Goal: Task Accomplishment & Management: Manage account settings

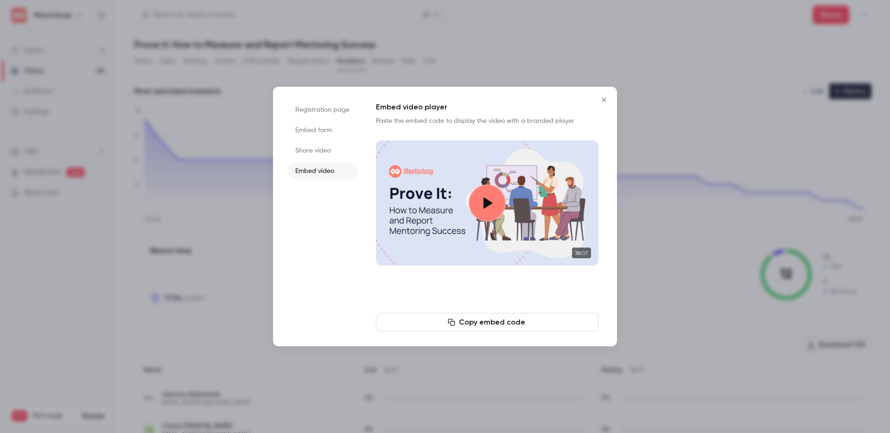
click at [607, 102] on icon "Close" at bounding box center [604, 99] width 11 height 7
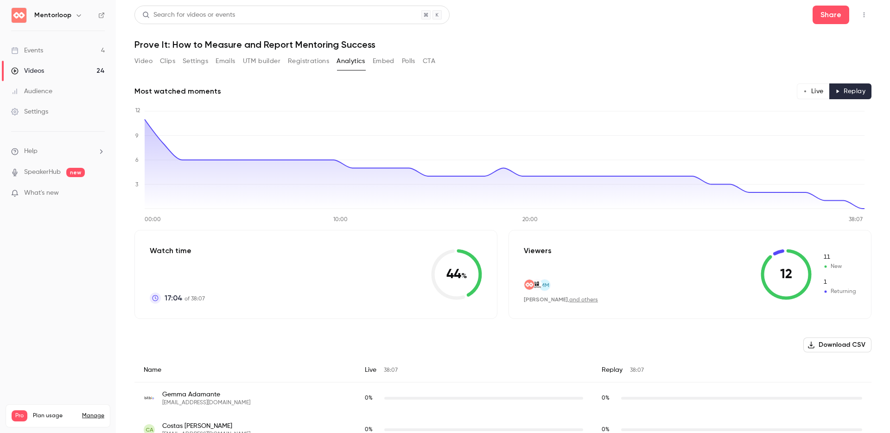
click at [71, 52] on link "Events 4" at bounding box center [58, 50] width 116 height 20
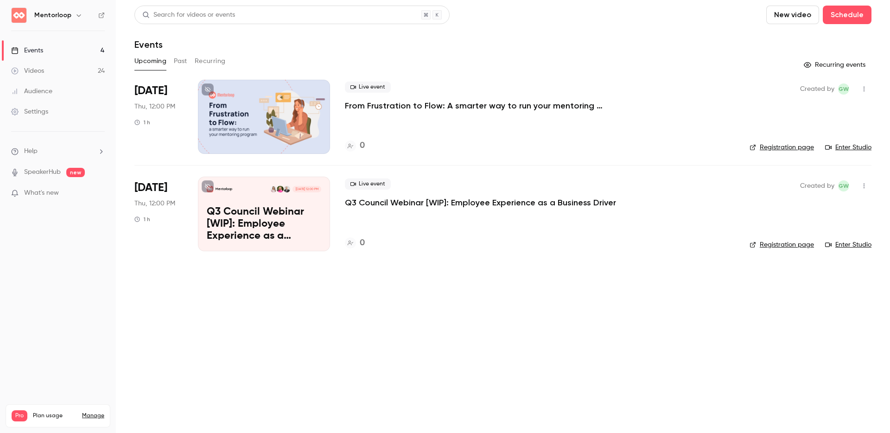
click at [179, 59] on button "Past" at bounding box center [180, 61] width 13 height 15
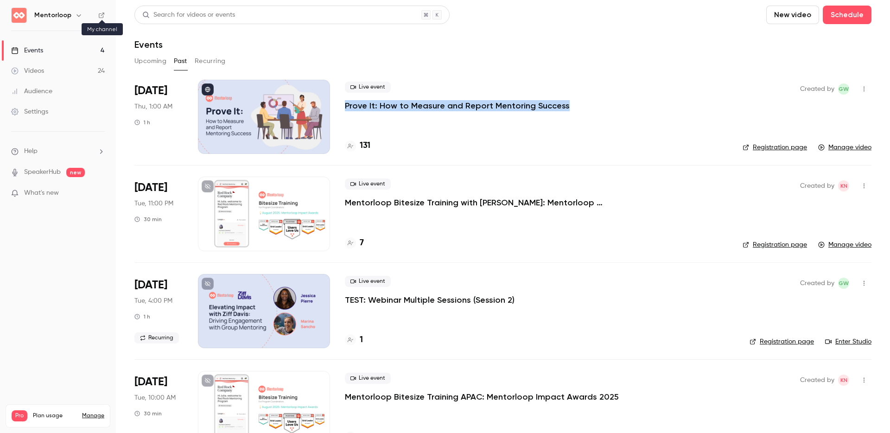
click at [100, 14] on icon at bounding box center [101, 15] width 6 height 6
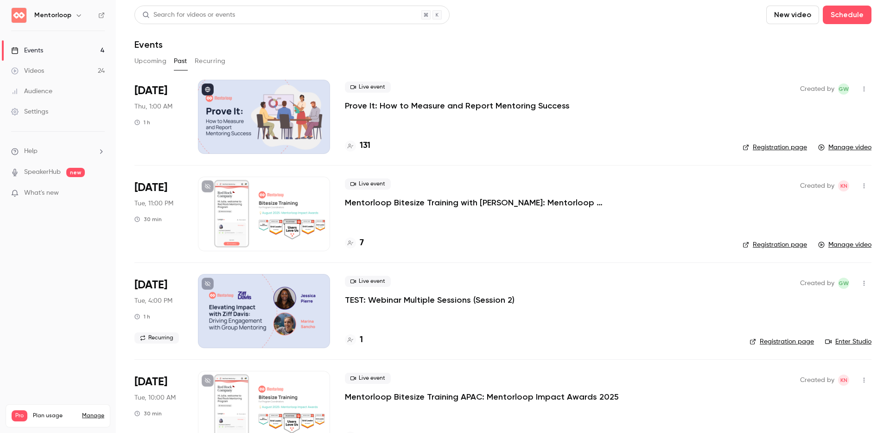
click at [672, 63] on div "Upcoming Past Recurring" at bounding box center [502, 61] width 737 height 15
drag, startPoint x: 586, startPoint y: 105, endPoint x: 380, endPoint y: 104, distance: 205.4
click at [380, 104] on div "Live event Prove It: How to Measure and Report Mentoring Success" at bounding box center [536, 97] width 383 height 30
copy p "How to Measure and Report Mentoring Success"
click at [675, 62] on div "Upcoming Past Recurring" at bounding box center [502, 61] width 737 height 15
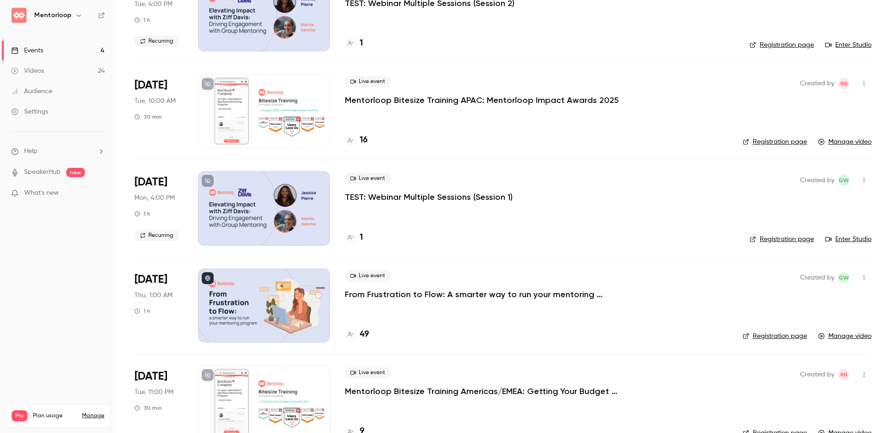
scroll to position [303, 0]
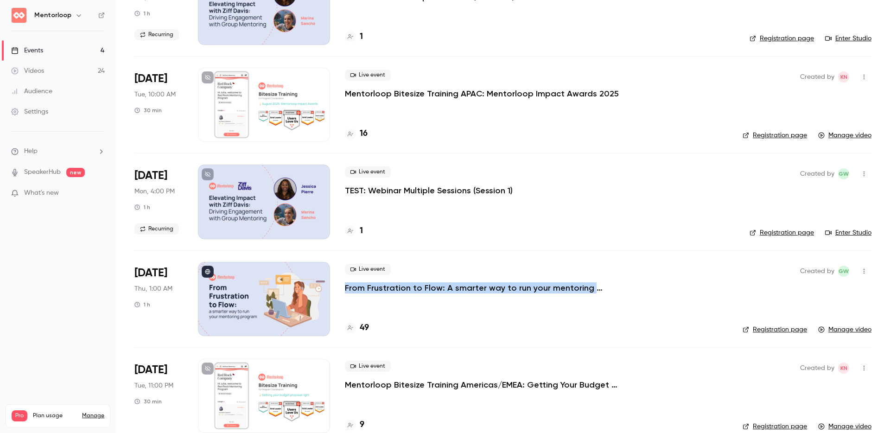
drag, startPoint x: 608, startPoint y: 288, endPoint x: 345, endPoint y: 288, distance: 262.9
click at [345, 288] on div "Live event From Frustration to Flow: A smarter way to run your mentoring program" at bounding box center [536, 279] width 383 height 30
copy p "From Frustration to Flow: A smarter way to run your mentoring program"
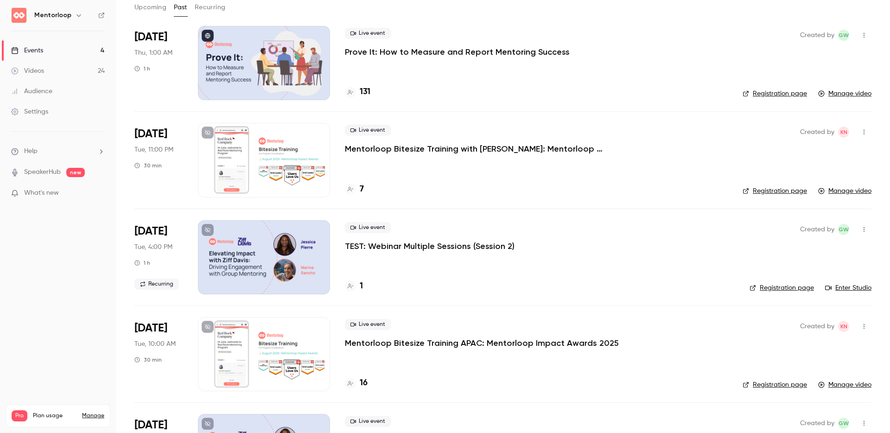
scroll to position [32, 0]
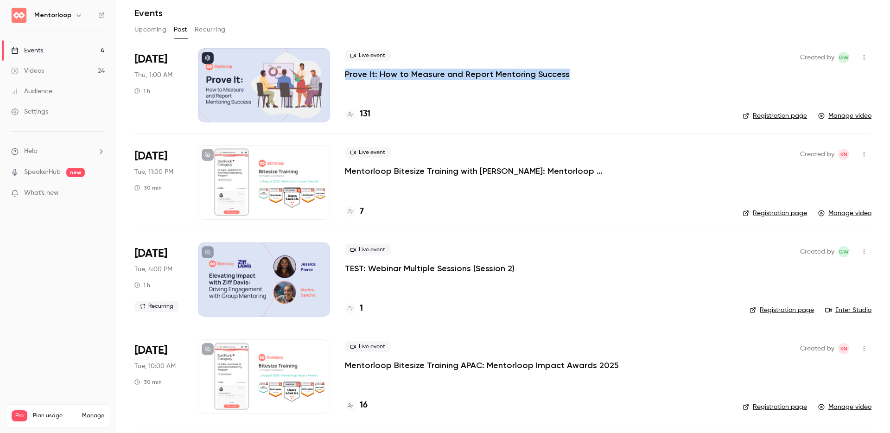
drag, startPoint x: 587, startPoint y: 78, endPoint x: 347, endPoint y: 76, distance: 240.2
click at [347, 76] on div "Live event Prove It: How to Measure and Report Mentoring Success" at bounding box center [536, 65] width 383 height 30
copy p "Prove It: How to Measure and Report Mentoring Success"
click at [355, 75] on p "Prove It: How to Measure and Report Mentoring Success" at bounding box center [457, 74] width 225 height 11
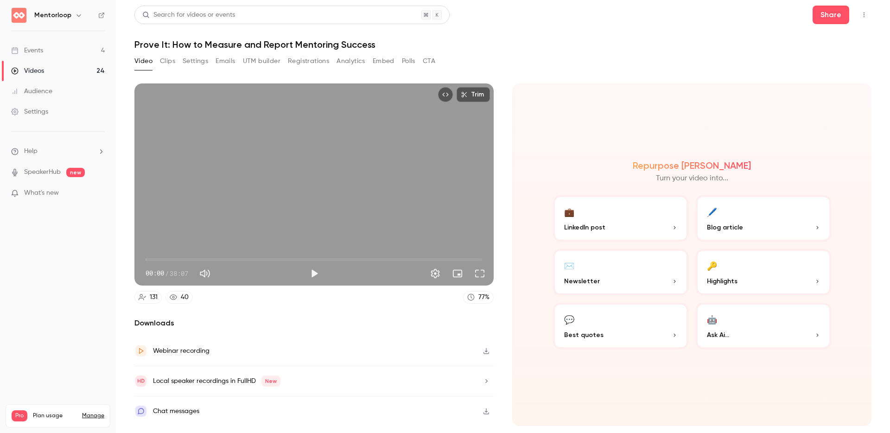
click at [708, 69] on div "Video Clips Settings Emails UTM builder Registrations Analytics Embed Polls CTA" at bounding box center [502, 63] width 737 height 19
click at [374, 58] on button "Embed" at bounding box center [384, 61] width 22 height 15
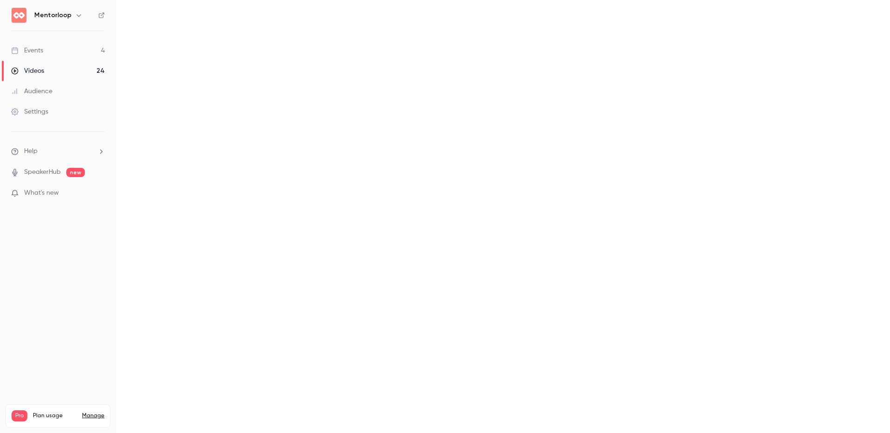
click at [404, 60] on main "Search for videos or events Share Prove It: How to Measure and Report Mentoring…" at bounding box center [503, 216] width 774 height 433
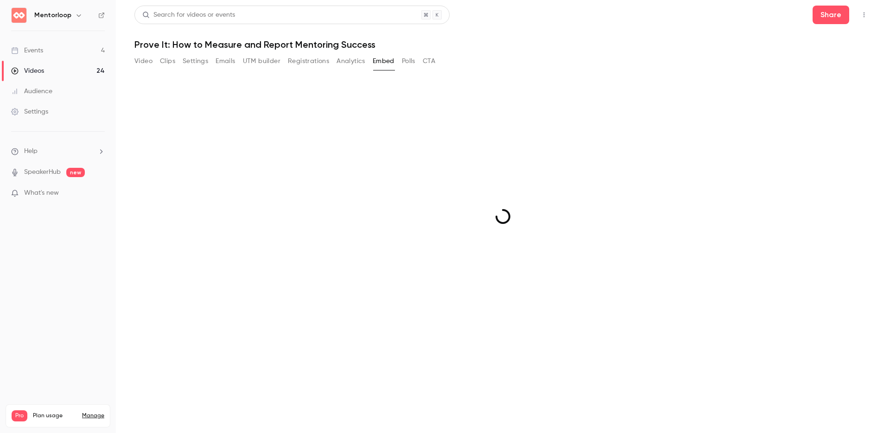
click at [413, 63] on button "Polls" at bounding box center [408, 61] width 13 height 15
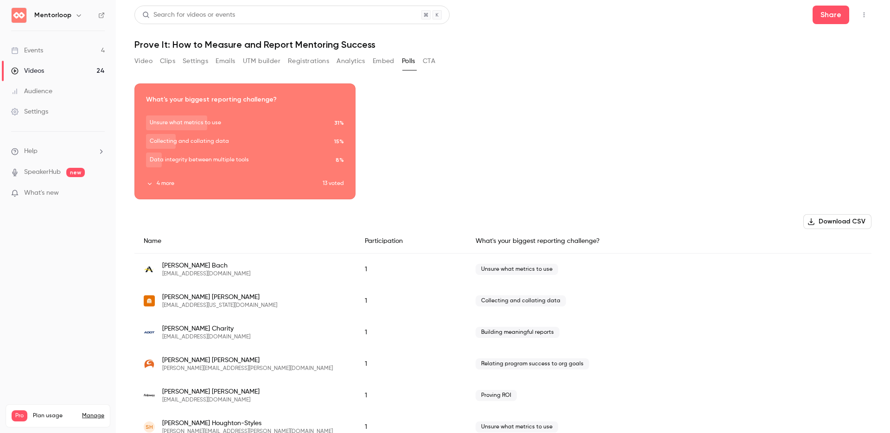
click at [567, 23] on div "Search for videos or events Share" at bounding box center [502, 15] width 737 height 19
click at [159, 183] on button "4 more" at bounding box center [234, 183] width 177 height 8
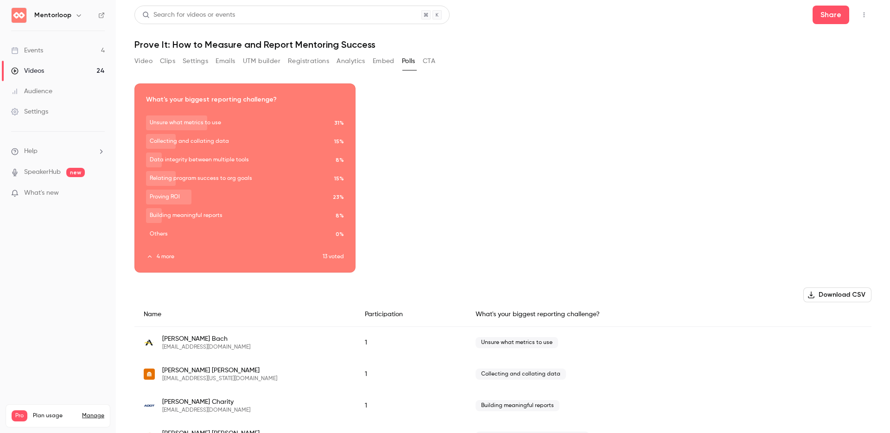
click at [536, 132] on div "Download image What's your biggest reporting challenge? Unsure what metrics to …" at bounding box center [502, 177] width 737 height 189
click at [492, 178] on div "Download image What's your biggest reporting challenge? Unsure what metrics to …" at bounding box center [502, 177] width 737 height 189
click at [860, 16] on icon "Top Bar Actions" at bounding box center [863, 15] width 7 height 6
click at [516, 159] on div at bounding box center [445, 216] width 890 height 433
click at [103, 152] on icon "help-dropdown-opener" at bounding box center [100, 151] width 7 height 7
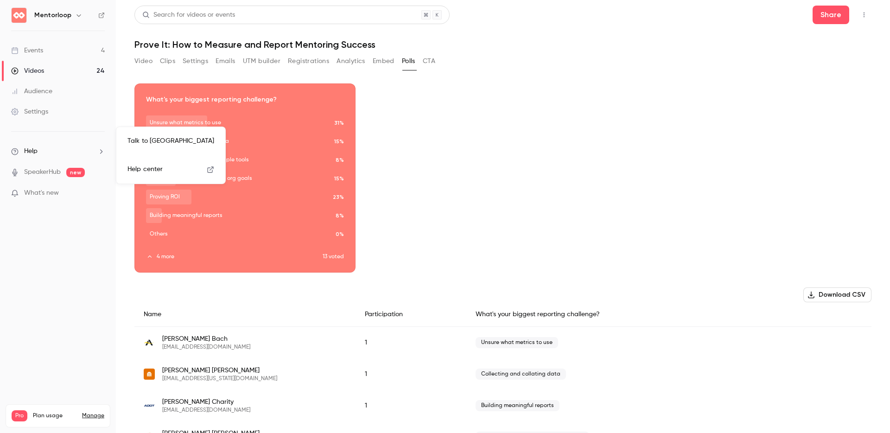
click at [617, 145] on div at bounding box center [445, 216] width 890 height 433
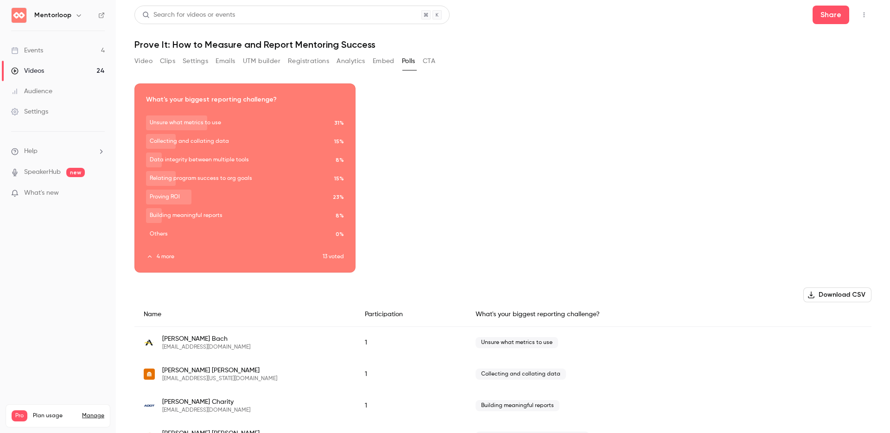
click at [81, 18] on button "button" at bounding box center [78, 15] width 11 height 11
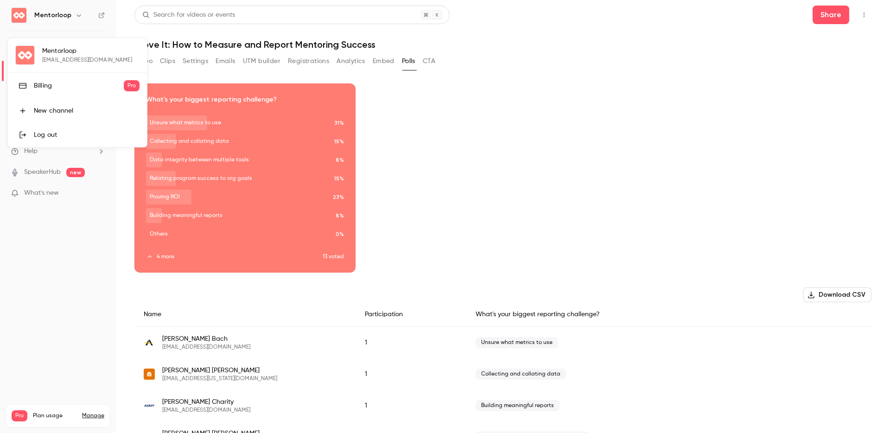
click at [652, 183] on div at bounding box center [445, 216] width 890 height 433
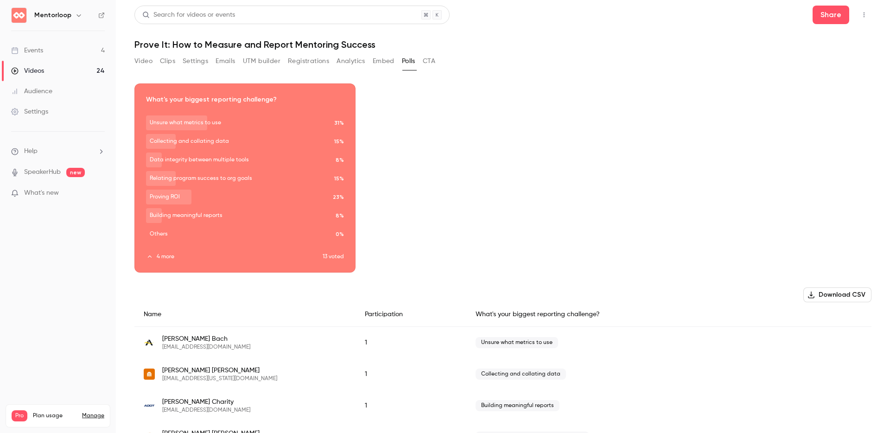
click at [46, 112] on div "Settings" at bounding box center [29, 111] width 37 height 9
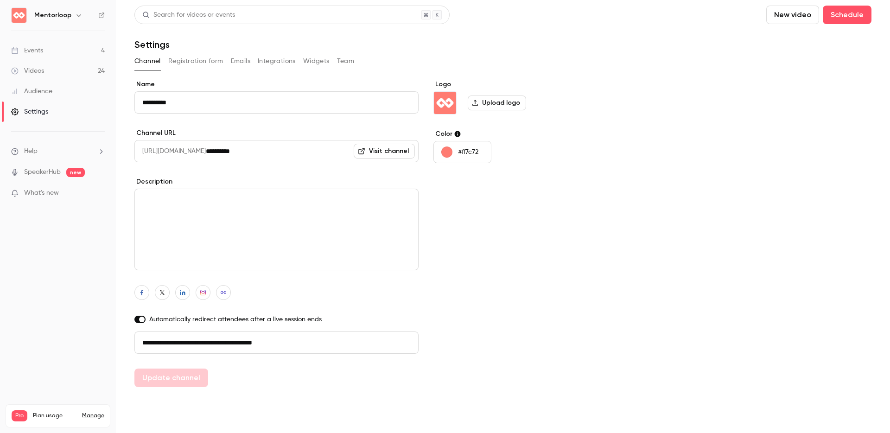
click at [613, 306] on div "**********" at bounding box center [502, 233] width 737 height 307
click at [348, 59] on button "Team" at bounding box center [346, 61] width 18 height 15
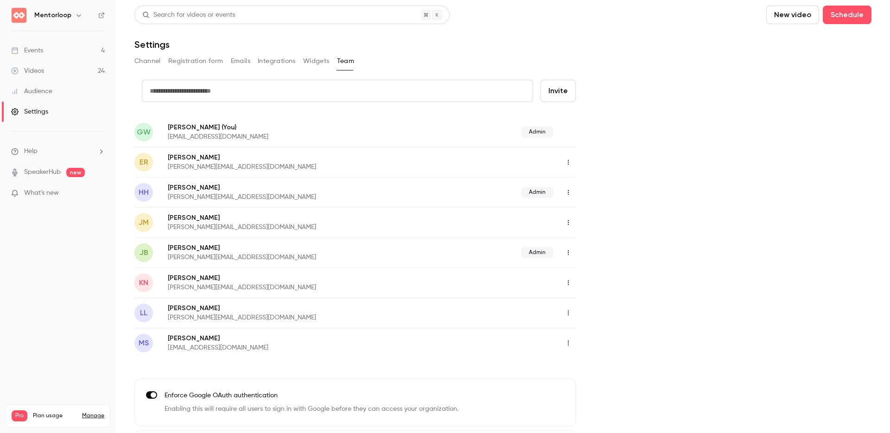
click at [319, 87] on input "text" at bounding box center [337, 91] width 391 height 22
paste input "**********"
type input "**********"
click at [564, 90] on button "Invite" at bounding box center [558, 91] width 35 height 22
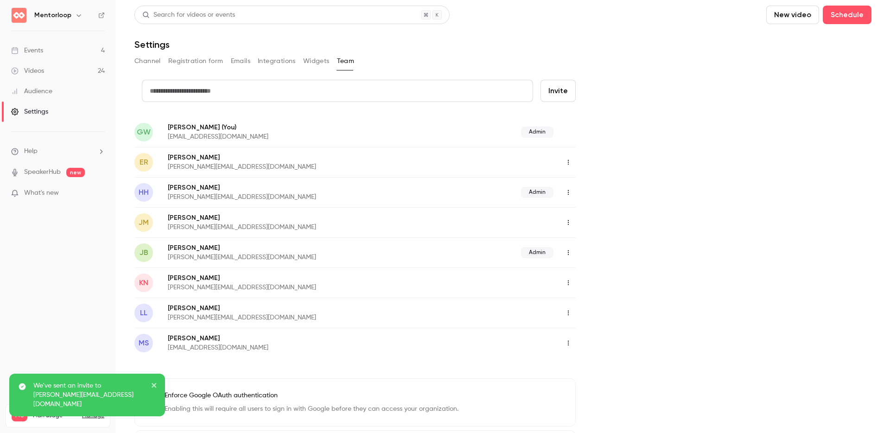
click at [704, 80] on div "credit card Invite GW [PERSON_NAME] (You) [EMAIL_ADDRESS][DOMAIN_NAME] Admin ER…" at bounding box center [502, 279] width 737 height 399
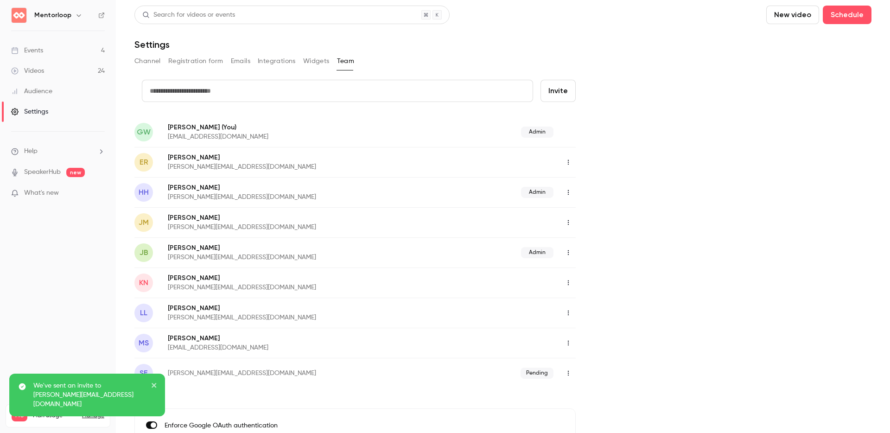
click at [45, 50] on link "Events 4" at bounding box center [58, 50] width 116 height 20
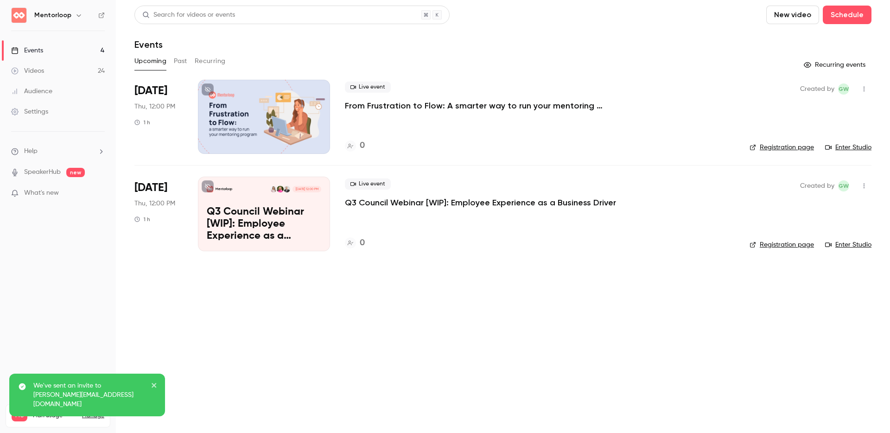
click at [453, 52] on div "Search for videos or events New video Schedule Events Upcoming Past Recurring R…" at bounding box center [502, 134] width 737 height 257
click at [183, 62] on button "Past" at bounding box center [180, 61] width 13 height 15
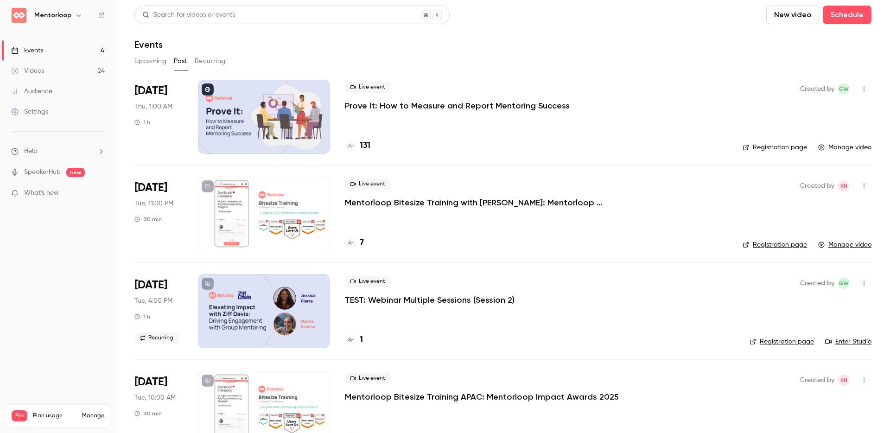
click at [537, 46] on div "Events" at bounding box center [502, 44] width 737 height 11
click at [860, 280] on icon "button" at bounding box center [863, 283] width 7 height 6
click at [781, 381] on div at bounding box center [778, 379] width 15 height 7
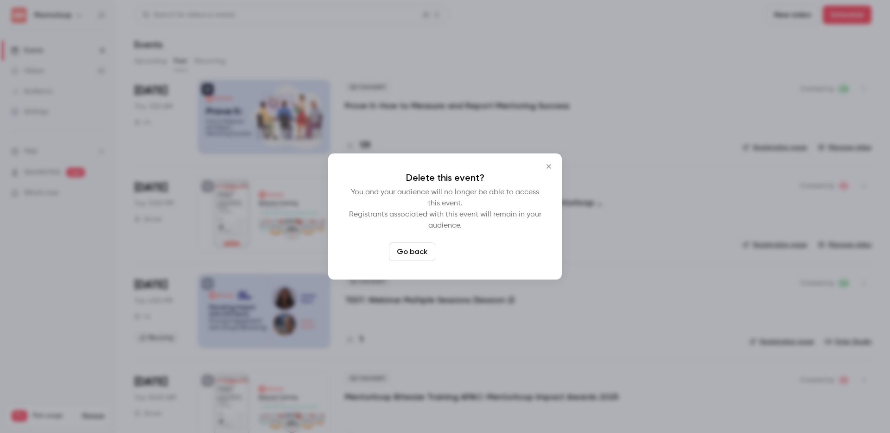
click at [452, 249] on button "Delete event" at bounding box center [470, 251] width 62 height 19
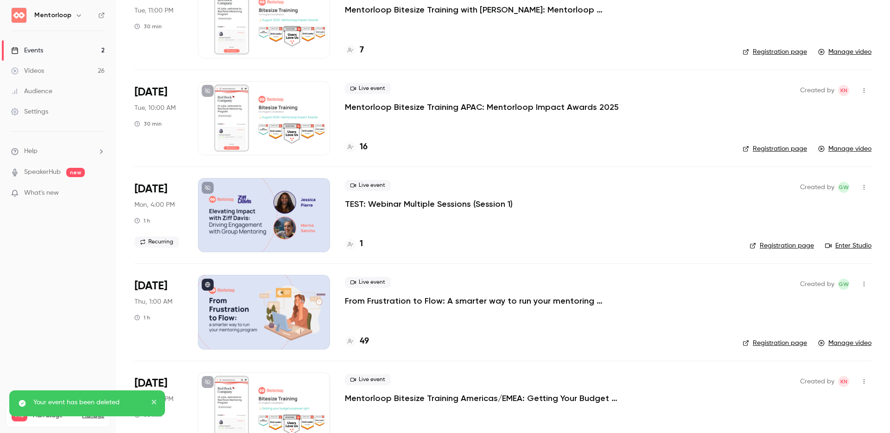
scroll to position [195, 0]
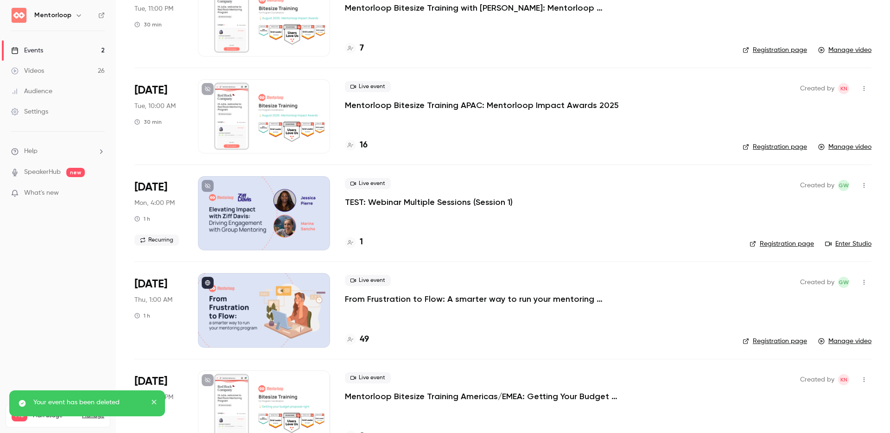
click at [860, 184] on icon "button" at bounding box center [863, 185] width 7 height 6
click at [804, 283] on div "Delete" at bounding box center [821, 281] width 70 height 9
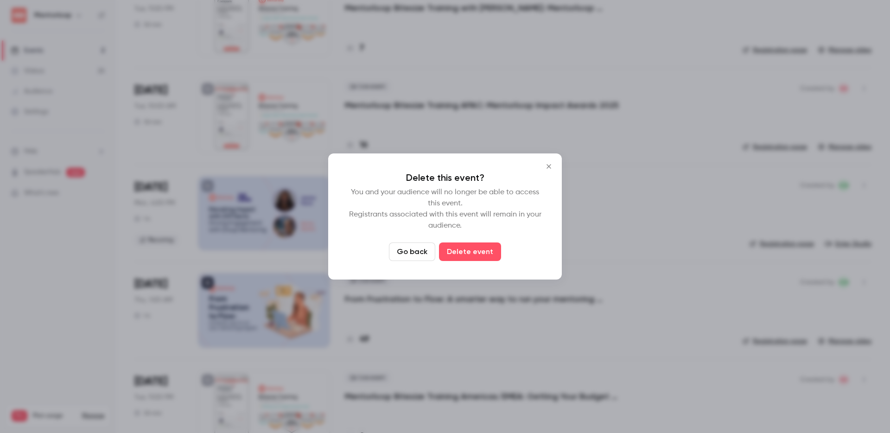
click at [548, 165] on icon "Close" at bounding box center [548, 166] width 11 height 7
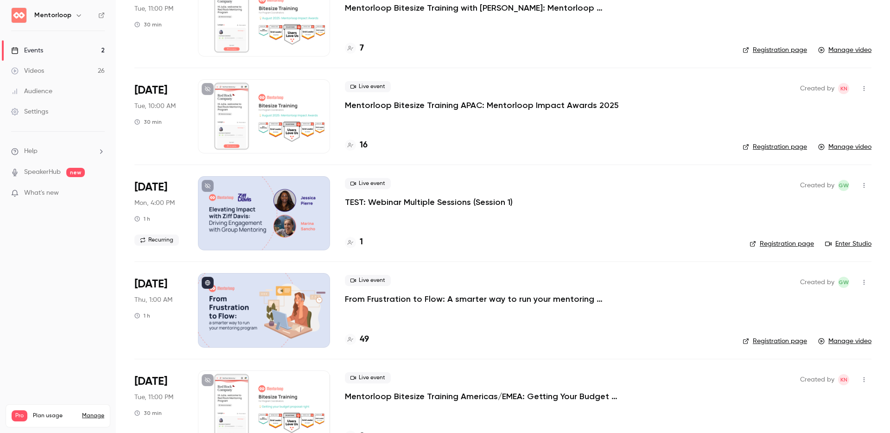
click at [860, 184] on icon "button" at bounding box center [863, 185] width 7 height 6
click at [779, 282] on div at bounding box center [778, 281] width 15 height 7
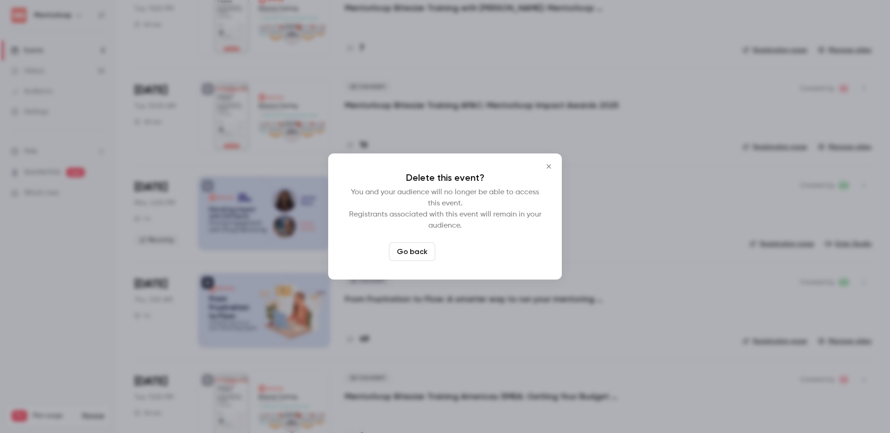
click at [476, 244] on button "Delete event" at bounding box center [470, 251] width 62 height 19
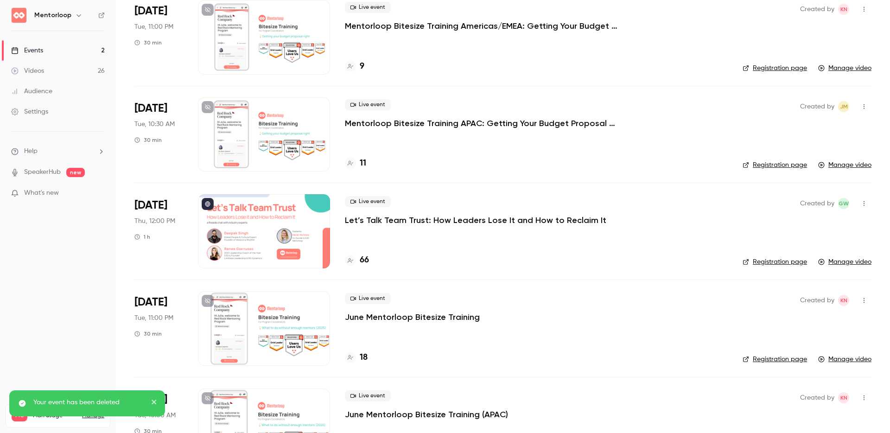
scroll to position [9, 0]
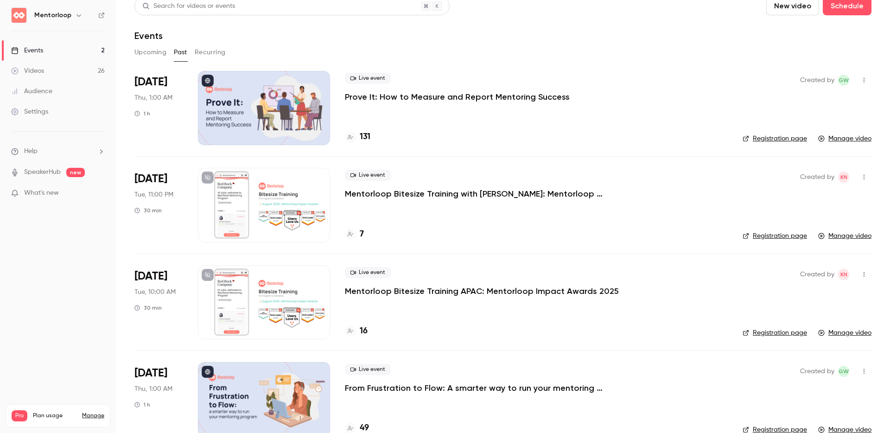
click at [480, 47] on div "Upcoming Past Recurring" at bounding box center [502, 52] width 737 height 15
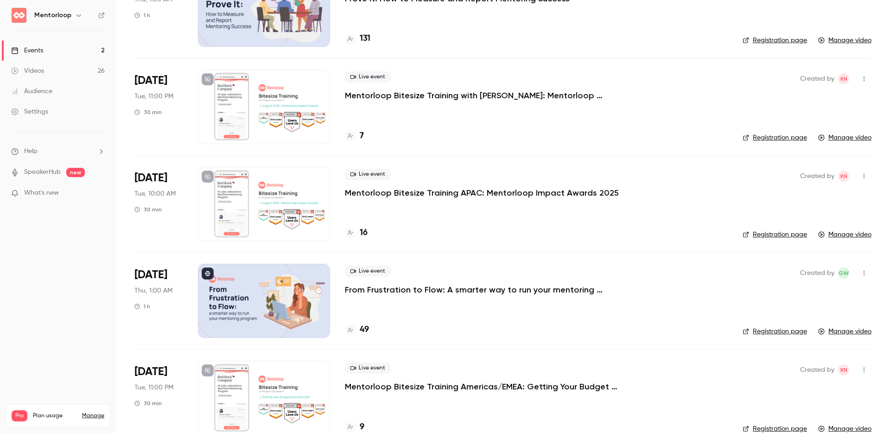
scroll to position [114, 0]
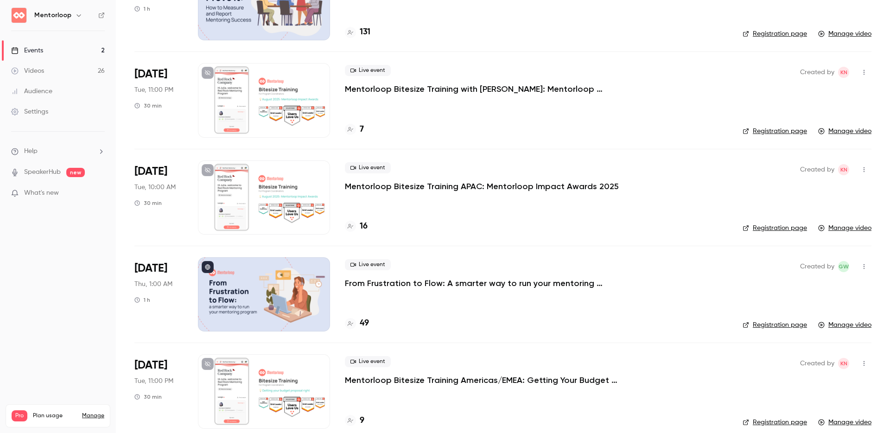
click at [860, 267] on icon "button" at bounding box center [863, 266] width 7 height 6
click at [561, 312] on div at bounding box center [445, 216] width 890 height 433
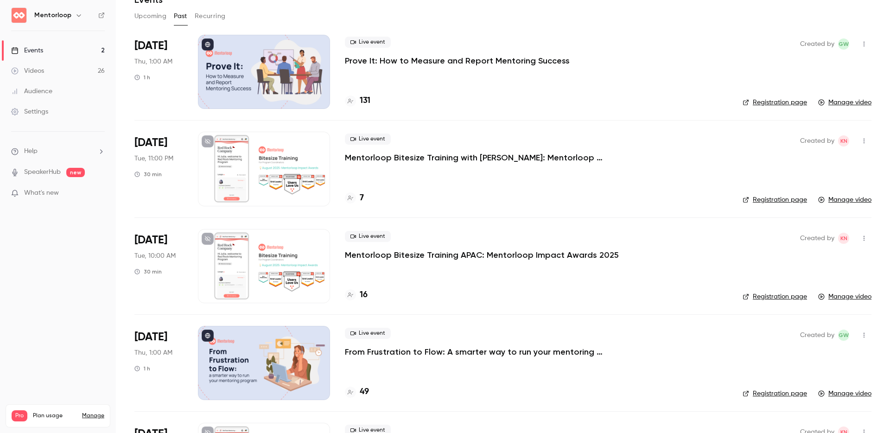
scroll to position [0, 0]
